Goal: Task Accomplishment & Management: Complete application form

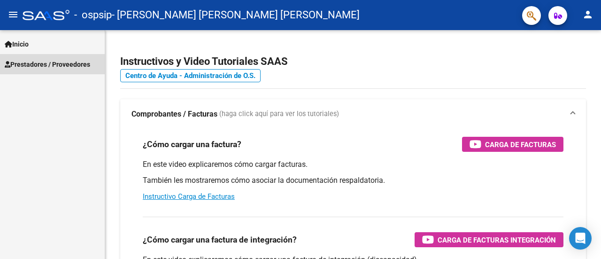
click at [70, 63] on span "Prestadores / Proveedores" at bounding box center [47, 64] width 85 height 10
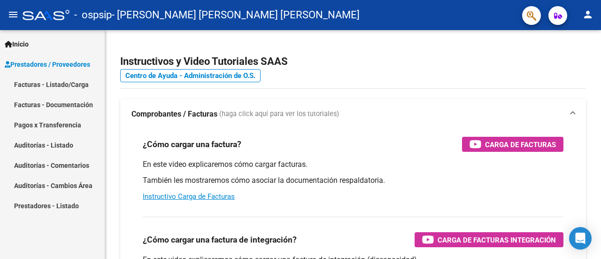
click at [74, 84] on link "Facturas - Listado/Carga" at bounding box center [52, 84] width 105 height 20
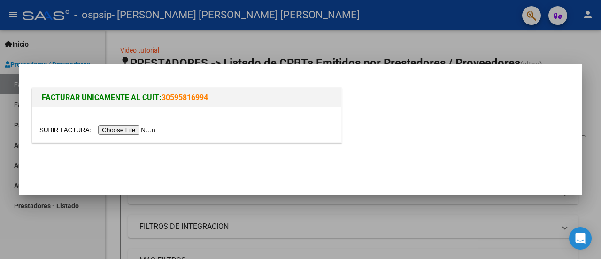
click at [123, 128] on input "file" at bounding box center [98, 130] width 119 height 10
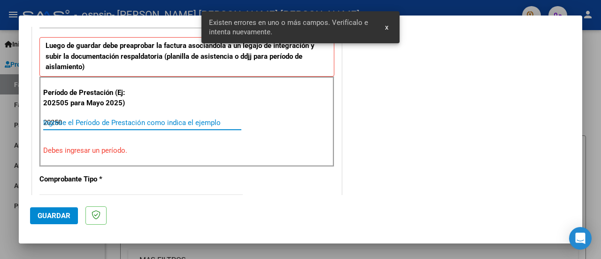
type input "202509"
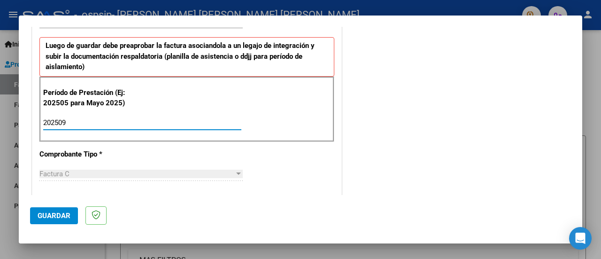
click at [44, 222] on button "Guardar" at bounding box center [54, 215] width 48 height 17
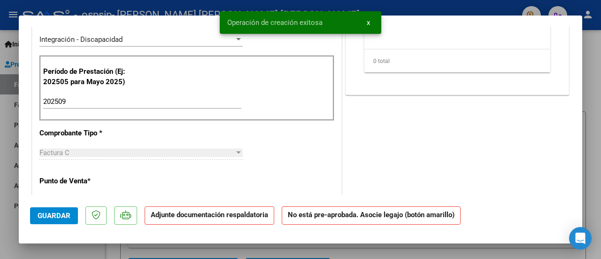
scroll to position [0, 0]
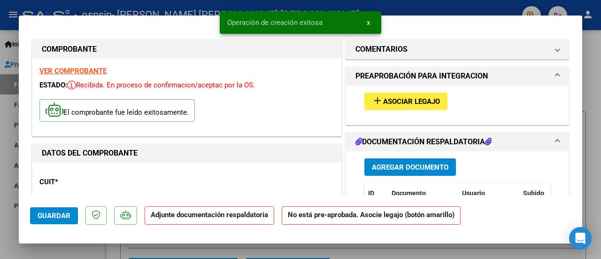
click at [424, 97] on span "Asociar Legajo" at bounding box center [411, 101] width 57 height 8
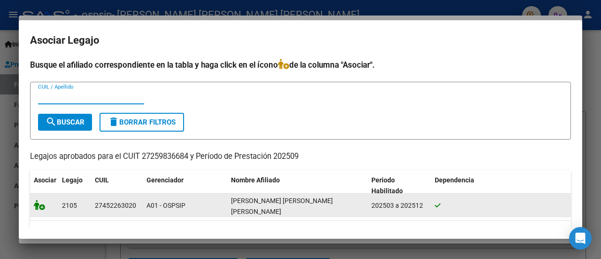
click at [42, 202] on icon at bounding box center [39, 205] width 11 height 10
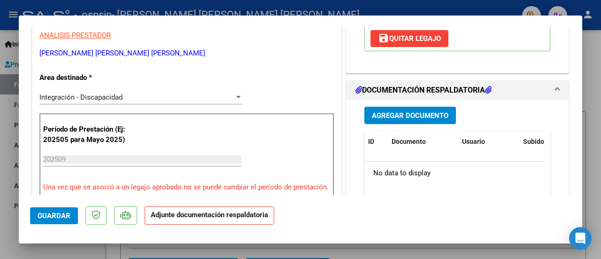
scroll to position [207, 0]
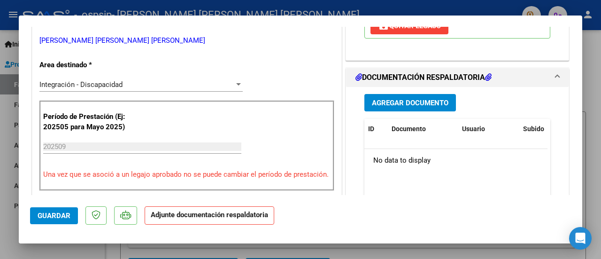
click at [432, 99] on span "Agregar Documento" at bounding box center [410, 103] width 77 height 8
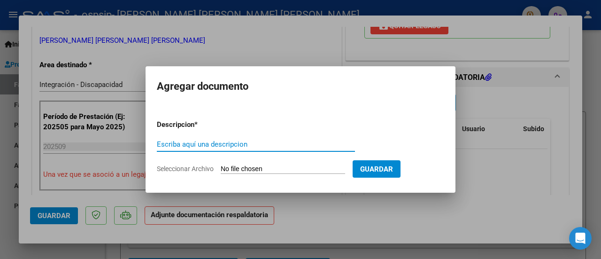
click at [223, 142] on input "Escriba aquí una descripcion" at bounding box center [256, 144] width 198 height 8
type input "ASISTENCIA"
click at [228, 165] on input "Seleccionar Archivo" at bounding box center [283, 169] width 124 height 9
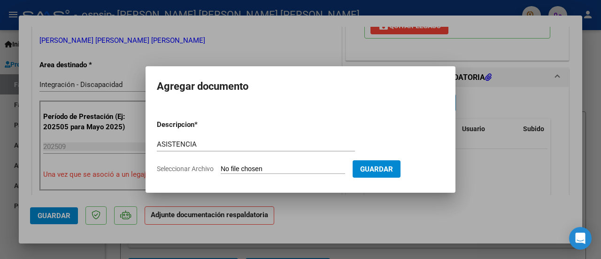
type input "C:\fakepath\asistencia.pdf"
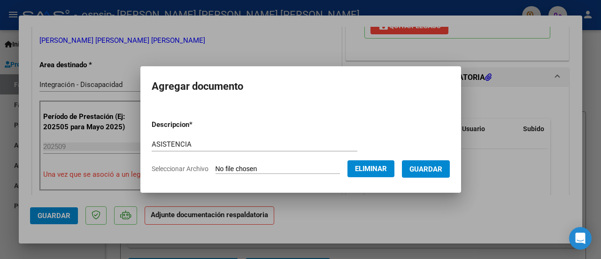
click at [420, 171] on span "Guardar" at bounding box center [426, 169] width 33 height 8
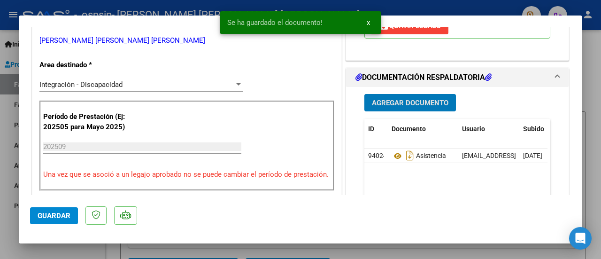
click at [421, 99] on span "Agregar Documento" at bounding box center [410, 103] width 77 height 8
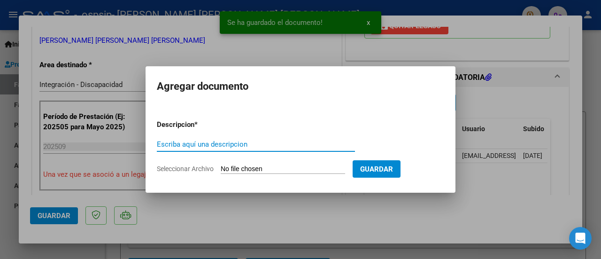
click at [195, 144] on input "Escriba aquí una descripcion" at bounding box center [256, 144] width 198 height 8
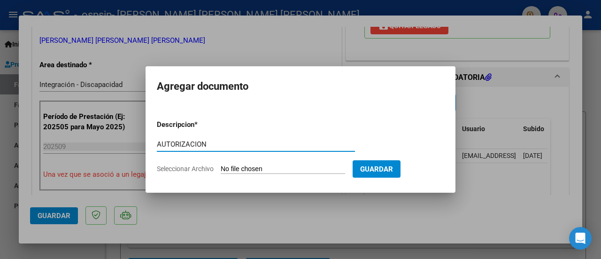
type input "AUTORIZACION"
click at [246, 170] on input "Seleccionar Archivo" at bounding box center [283, 169] width 124 height 9
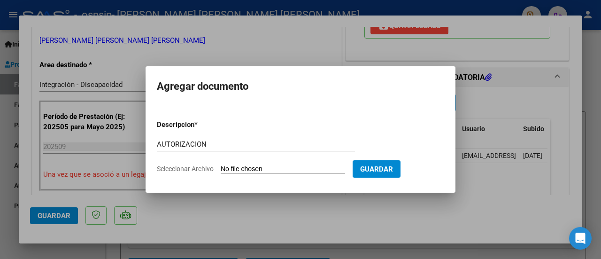
type input "C:\fakepath\autorizacion.jpeg"
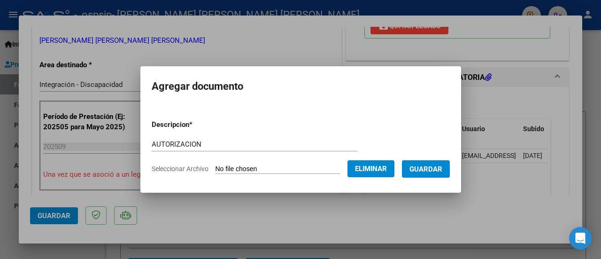
click at [439, 168] on span "Guardar" at bounding box center [426, 169] width 33 height 8
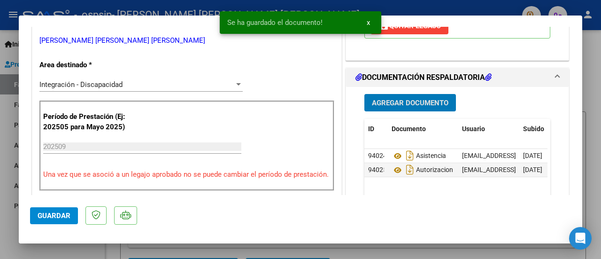
click at [61, 216] on span "Guardar" at bounding box center [54, 215] width 33 height 8
